Goal: Complete application form

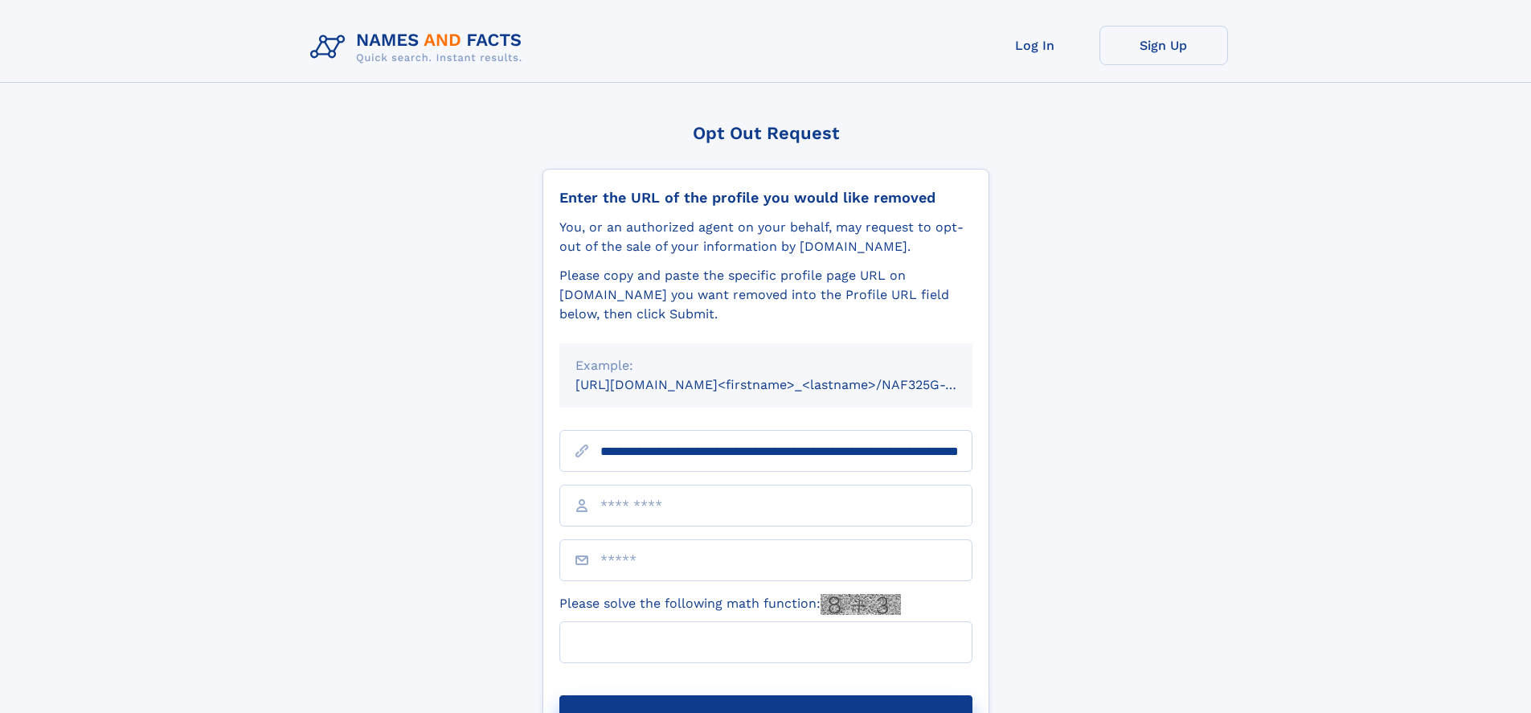
scroll to position [0, 174]
type input "**********"
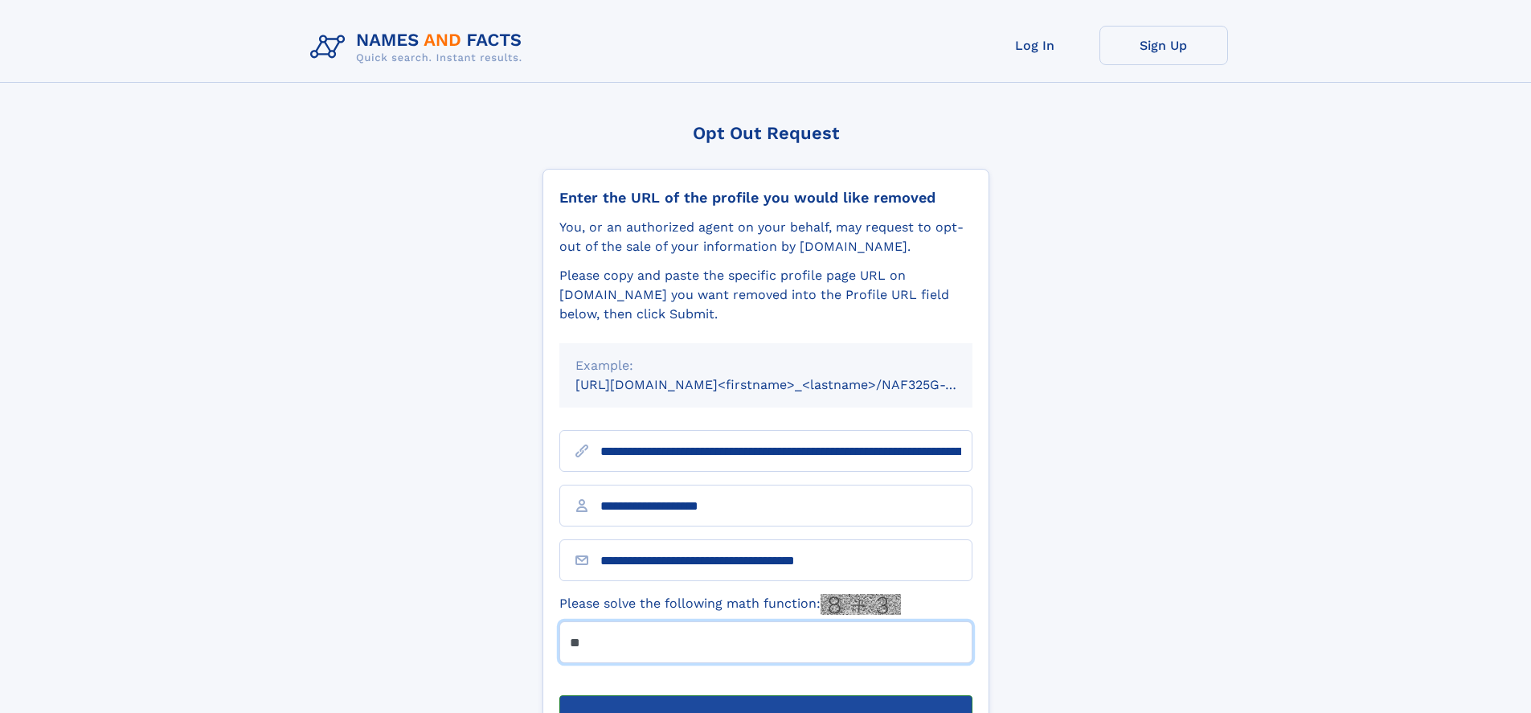
type input "**"
click at [765, 695] on button "Submit Opt Out Request" at bounding box center [765, 720] width 413 height 51
